Goal: Answer question/provide support

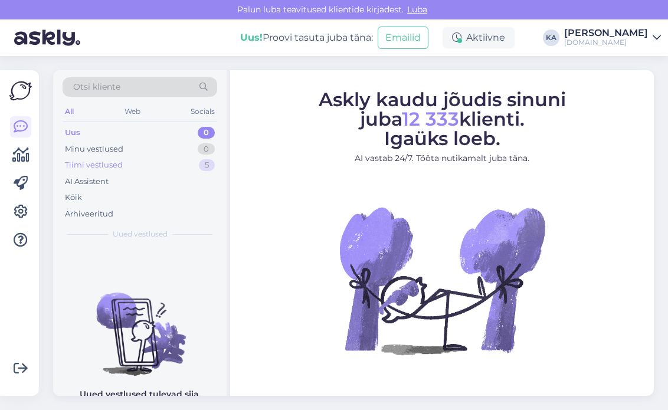
click at [110, 162] on div "Tiimi vestlused" at bounding box center [94, 165] width 58 height 12
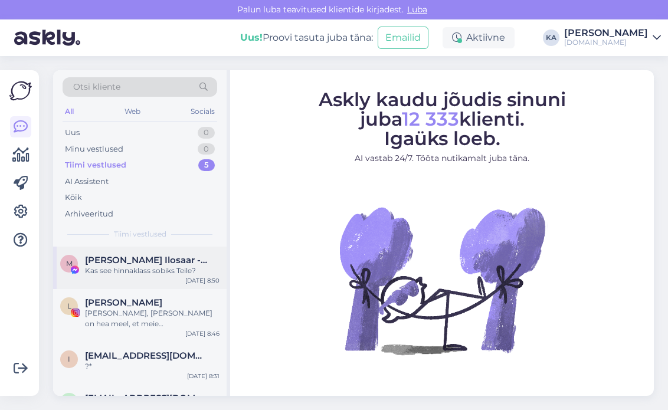
click at [149, 277] on div "M Maris-Karmelia Ilosaar - Mikson Kas see hinnaklass sobiks Teile? Sep 2 8:50" at bounding box center [139, 268] width 173 height 42
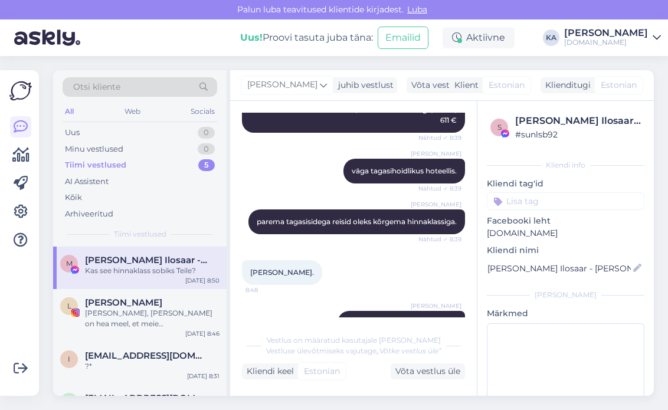
scroll to position [959, 0]
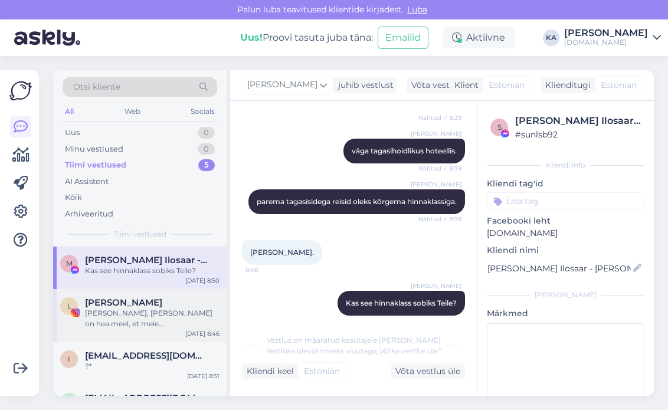
click at [142, 303] on span "[PERSON_NAME]" at bounding box center [123, 302] width 77 height 11
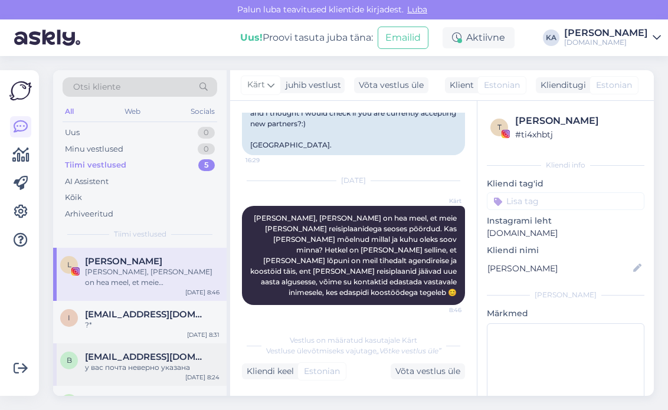
scroll to position [59, 0]
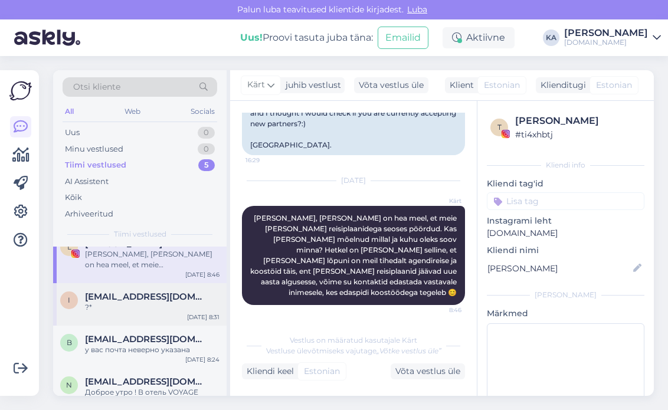
click at [122, 300] on span "[EMAIL_ADDRESS][DOMAIN_NAME]" at bounding box center [146, 296] width 123 height 11
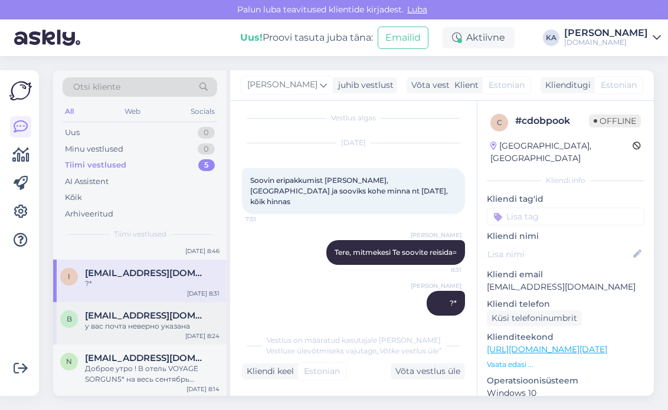
scroll to position [84, 0]
click at [142, 321] on div "у вас почта неверно указана" at bounding box center [152, 325] width 134 height 11
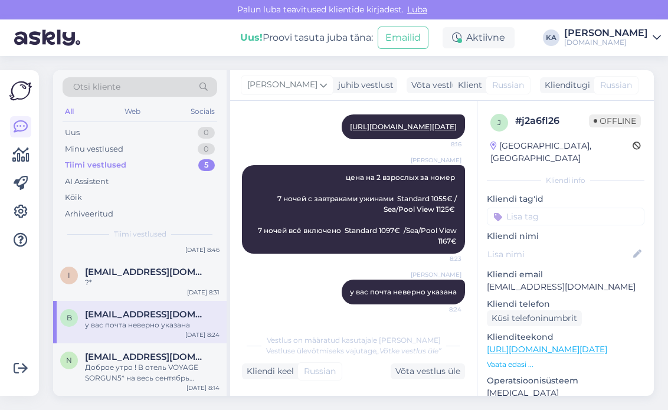
scroll to position [261, 0]
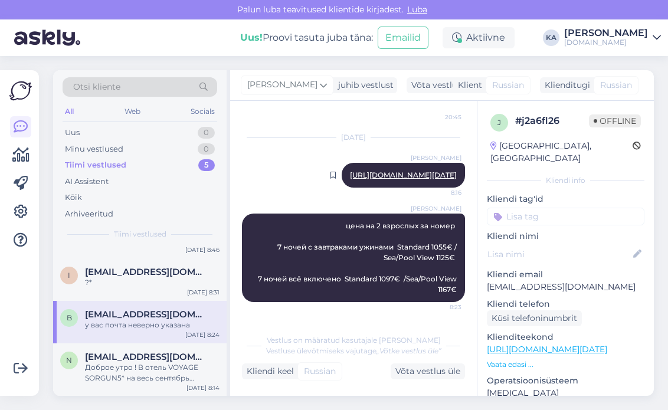
click at [350, 172] on link "https://tuusik.ee/ru/poisk-puteshestviya/418947709?date=2025-11-11&nights=2" at bounding box center [403, 174] width 107 height 9
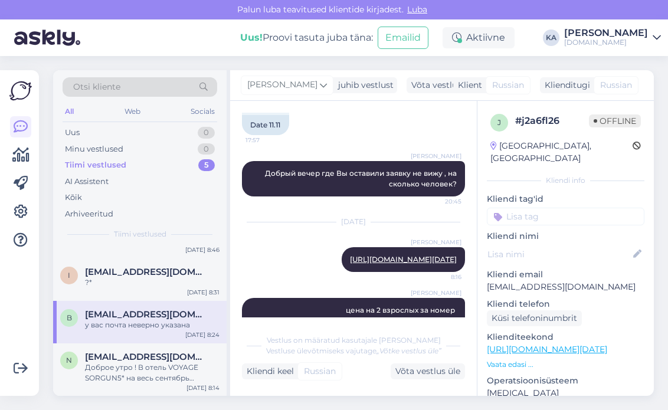
scroll to position [320, 0]
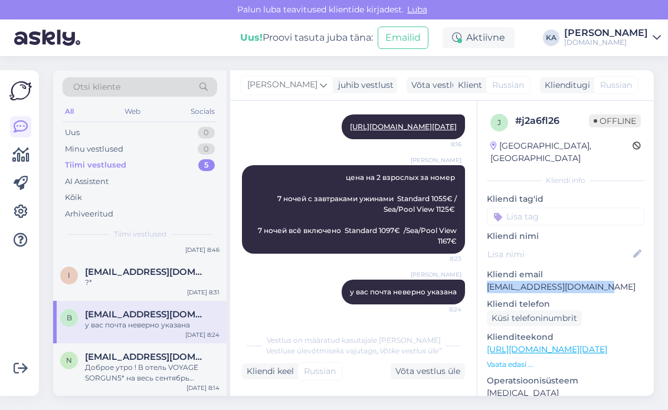
drag, startPoint x: 613, startPoint y: 272, endPoint x: 488, endPoint y: 272, distance: 125.0
click at [488, 281] on p "[EMAIL_ADDRESS][DOMAIN_NAME]" at bounding box center [565, 287] width 157 height 12
copy p "[EMAIL_ADDRESS][DOMAIN_NAME]"
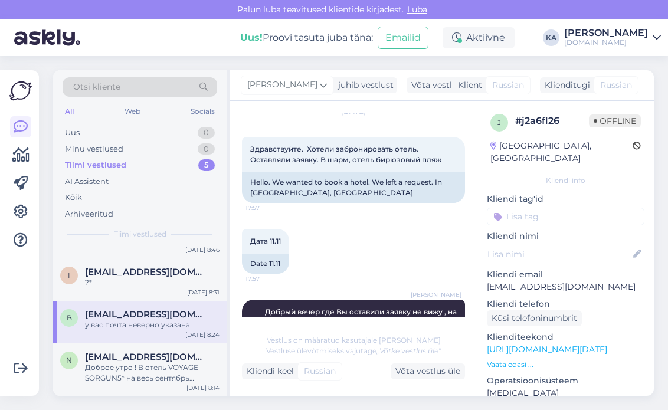
scroll to position [59, 0]
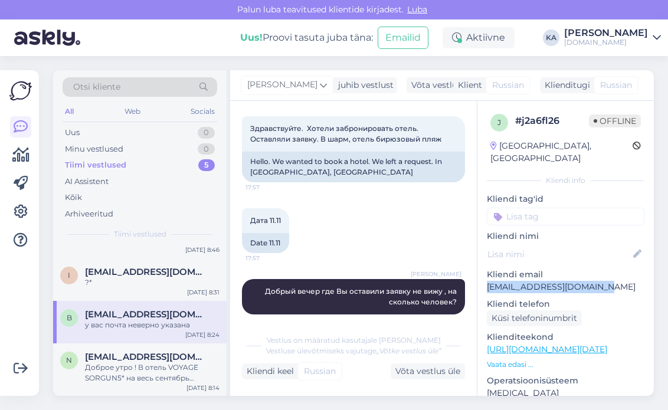
drag, startPoint x: 576, startPoint y: 275, endPoint x: 478, endPoint y: 275, distance: 97.3
click at [478, 275] on div "j # j2a6fl26 Offline Estonia, Tallinn Kliendi info Kliendi tag'id Kliendi nimi …" at bounding box center [565, 349] width 176 height 497
copy p "[EMAIL_ADDRESS][DOMAIN_NAME]"
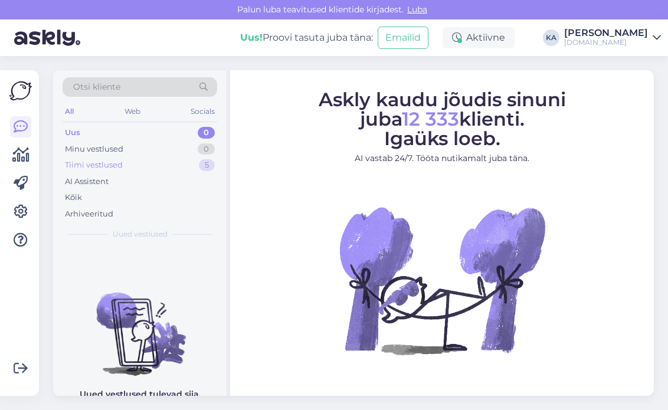
click at [106, 170] on div "Tiimi vestlused 5" at bounding box center [140, 165] width 155 height 17
